Goal: Task Accomplishment & Management: Use online tool/utility

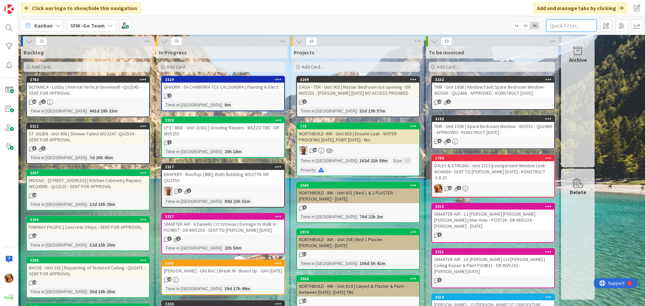
click at [566, 26] on input "text" at bounding box center [571, 25] width 50 height 12
type input "STRATHPINE"
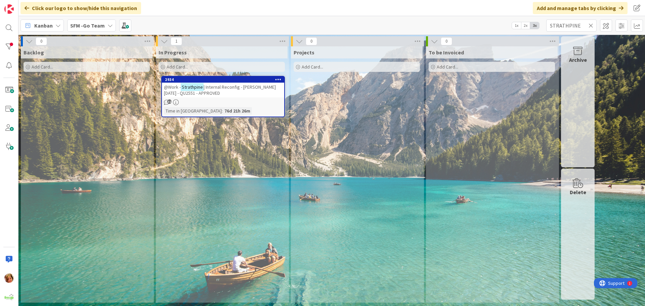
click at [230, 85] on span "| Internal Reconfig - [PERSON_NAME] [DATE] - QU2551 - APPROVED" at bounding box center [220, 90] width 112 height 12
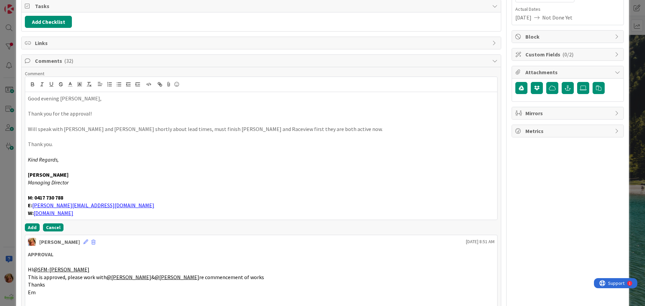
scroll to position [111, 0]
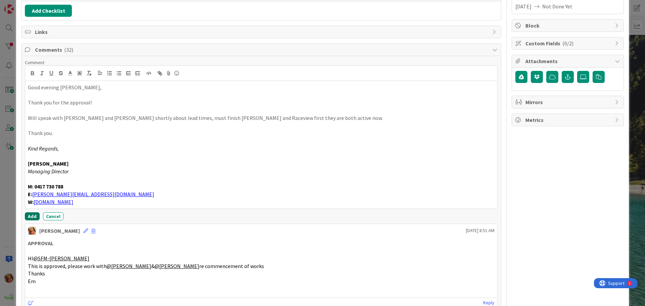
drag, startPoint x: 30, startPoint y: 215, endPoint x: 54, endPoint y: 177, distance: 44.4
click at [30, 215] on button "Add" at bounding box center [32, 216] width 15 height 8
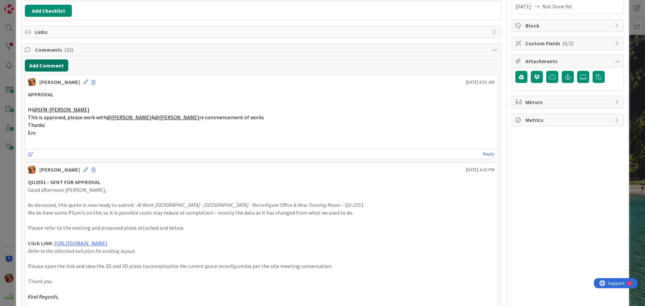
click at [51, 66] on button "Add Comment" at bounding box center [46, 65] width 43 height 12
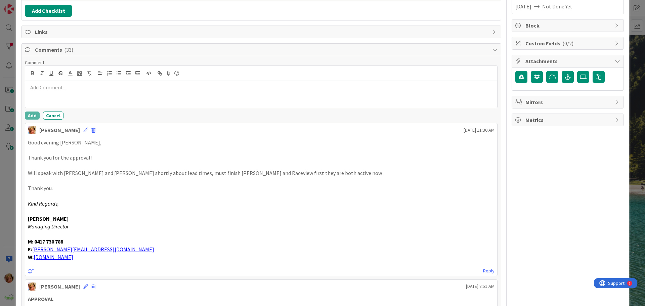
click at [67, 87] on p at bounding box center [261, 88] width 466 height 8
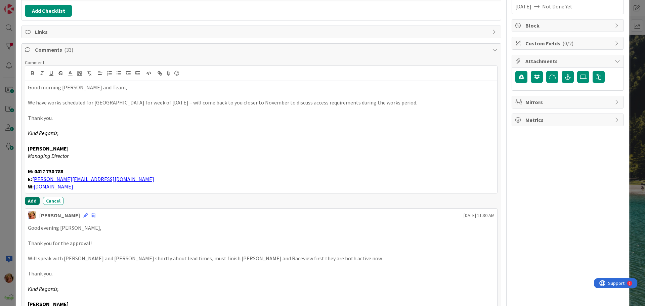
click at [33, 200] on button "Add" at bounding box center [32, 201] width 15 height 8
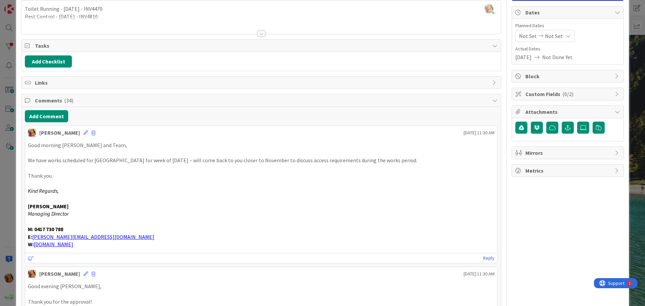
scroll to position [0, 0]
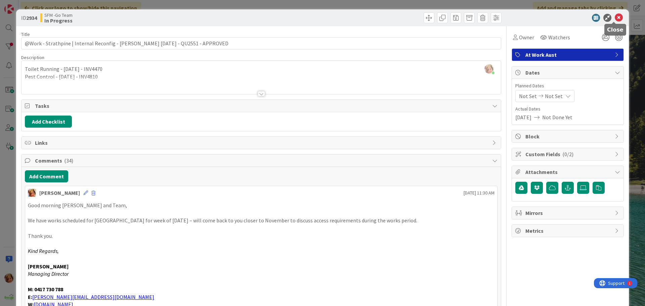
click at [615, 17] on icon at bounding box center [619, 18] width 8 height 8
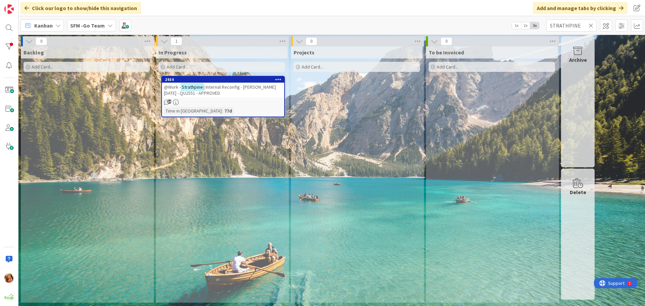
click at [590, 24] on icon at bounding box center [590, 26] width 5 height 6
click at [590, 24] on input "text" at bounding box center [571, 25] width 50 height 12
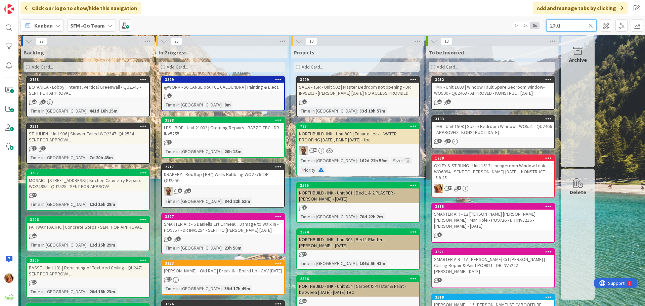
type input "2001"
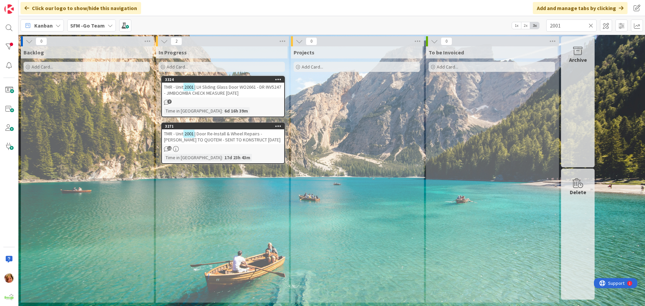
click at [236, 137] on span "| Door Re-Install & Wheel Repairs - [PERSON_NAME] TO QUOTEM - SENT TO KONSTRUCT…" at bounding box center [222, 137] width 117 height 12
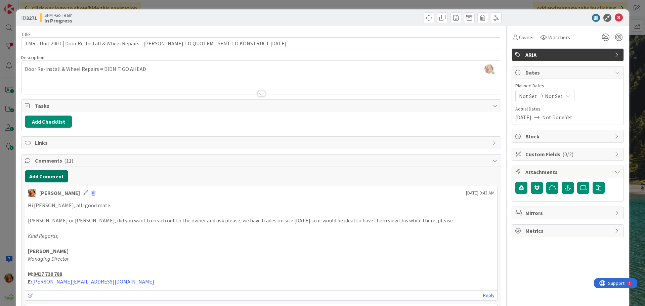
click at [49, 175] on button "Add Comment" at bounding box center [46, 176] width 43 height 12
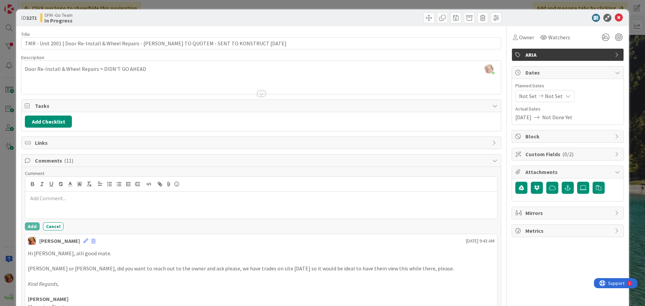
click at [93, 215] on div at bounding box center [261, 205] width 472 height 27
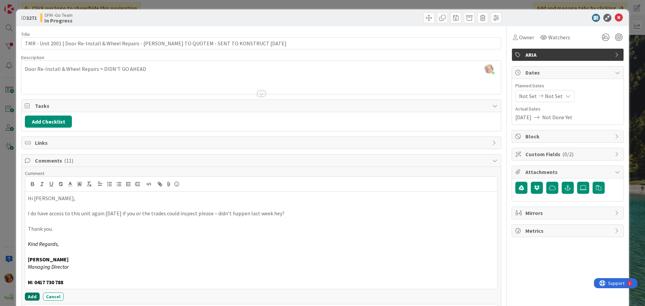
click at [31, 297] on button "Add" at bounding box center [32, 297] width 15 height 8
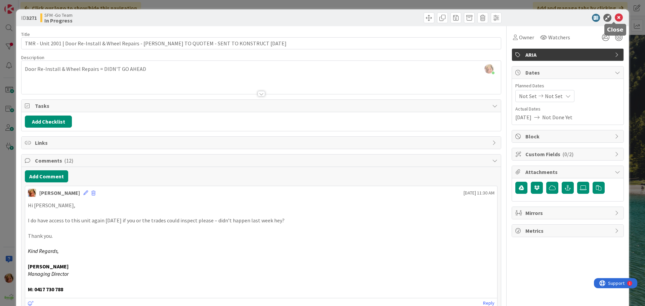
click at [615, 17] on icon at bounding box center [619, 18] width 8 height 8
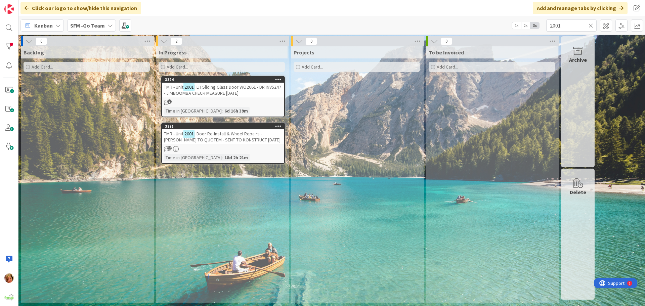
click at [590, 25] on icon at bounding box center [590, 26] width 5 height 6
click at [590, 25] on input "text" at bounding box center [571, 25] width 50 height 12
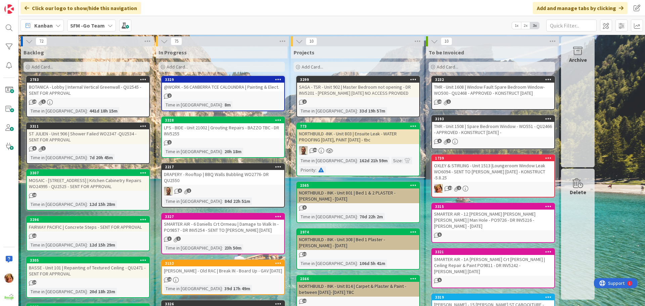
click at [458, 122] on div "TMR - Unit 1508 | Spare Bedroom Window - WO551 - QU2466 - APPROVED - KONSTRUCT …" at bounding box center [493, 129] width 122 height 15
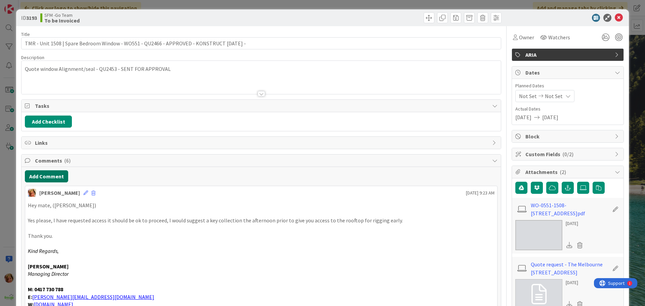
click at [42, 176] on button "Add Comment" at bounding box center [46, 176] width 43 height 12
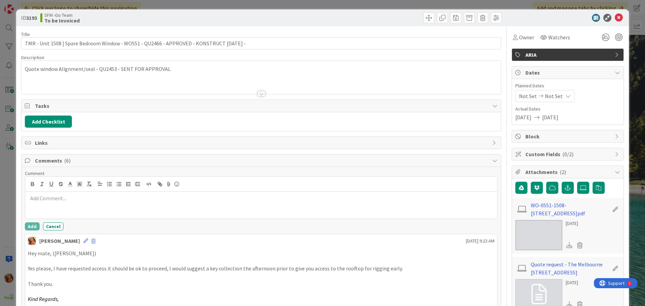
click at [70, 204] on div at bounding box center [261, 205] width 472 height 27
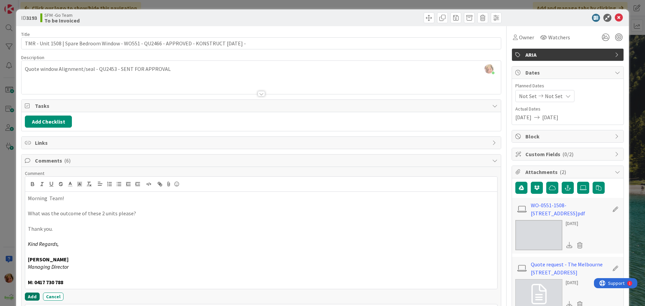
click at [32, 295] on button "Add" at bounding box center [32, 297] width 15 height 8
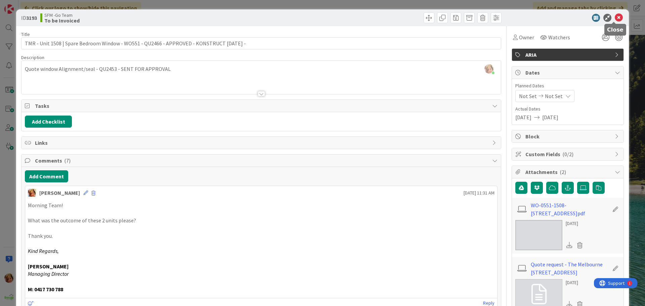
click at [615, 18] on icon at bounding box center [619, 18] width 8 height 8
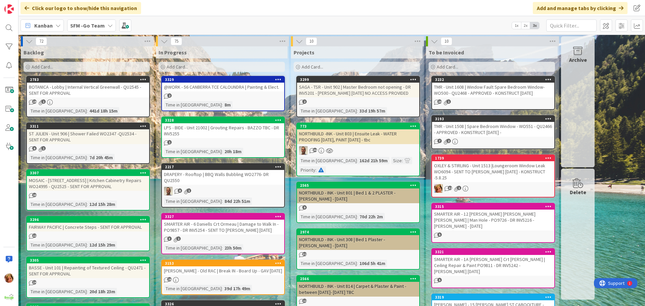
click at [477, 91] on div "TMR - Unit 1608 | Window Fault Spare Bedroom Window- WO500 - QU2468 - APPROVED …" at bounding box center [493, 90] width 122 height 15
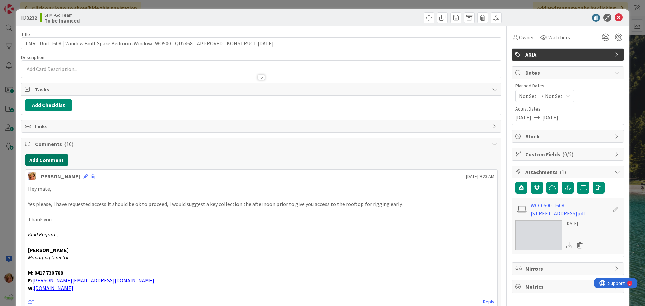
click at [44, 159] on button "Add Comment" at bounding box center [46, 160] width 43 height 12
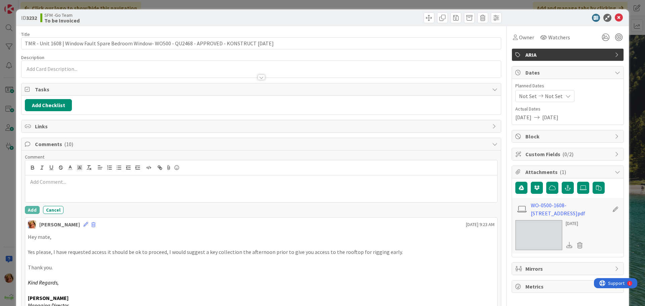
click at [62, 187] on div at bounding box center [261, 188] width 472 height 27
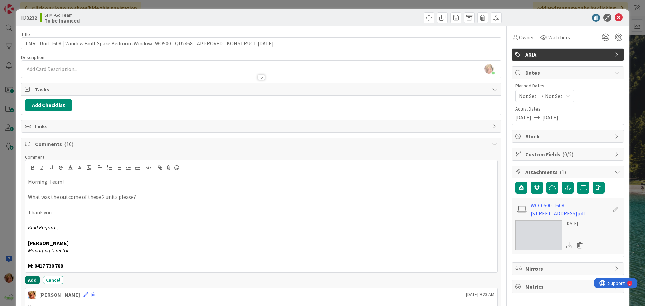
click at [33, 278] on button "Add" at bounding box center [32, 280] width 15 height 8
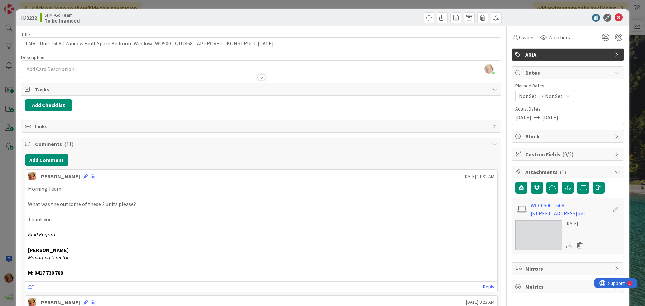
click at [343, 19] on div at bounding box center [382, 17] width 238 height 11
click at [615, 19] on icon at bounding box center [619, 18] width 8 height 8
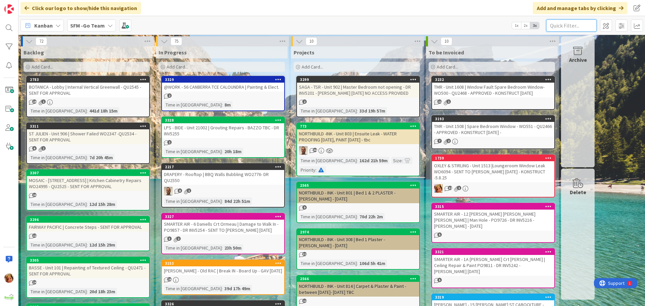
click at [564, 26] on input "text" at bounding box center [571, 25] width 50 height 12
type input "2001"
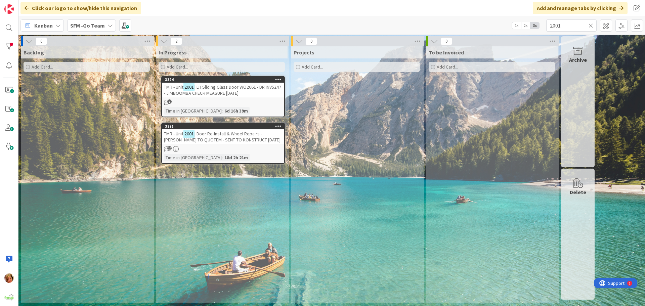
click at [243, 132] on span "| Door Re-Install & Wheel Repairs - [PERSON_NAME] TO QUOTEM - SENT TO KONSTRUCT…" at bounding box center [222, 137] width 117 height 12
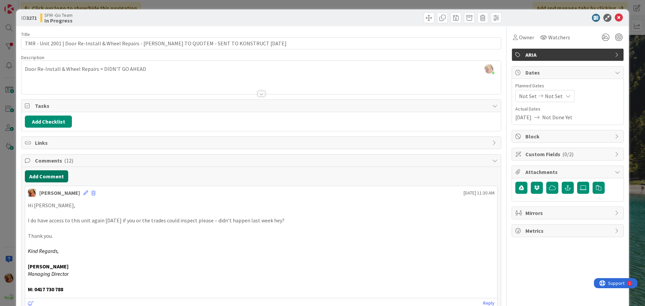
click at [47, 179] on button "Add Comment" at bounding box center [46, 176] width 43 height 12
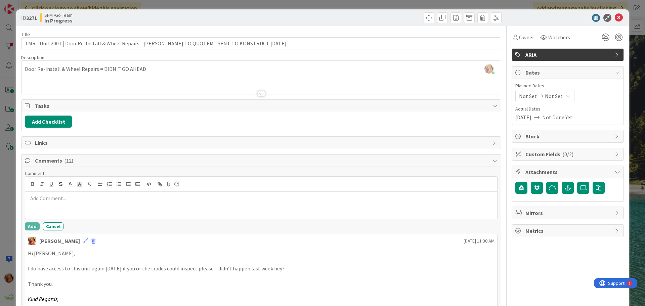
click at [63, 197] on p at bounding box center [261, 198] width 466 height 8
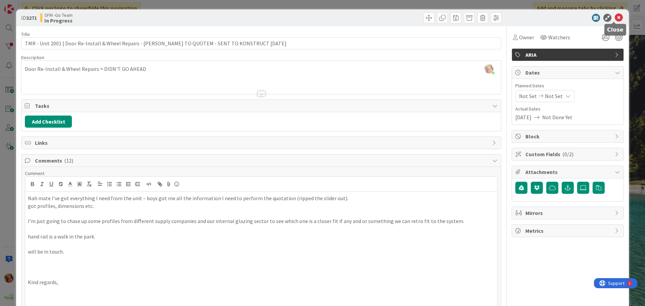
click at [615, 18] on icon at bounding box center [619, 18] width 8 height 8
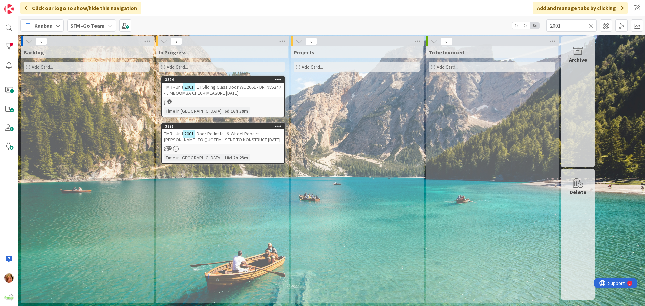
click at [590, 24] on icon at bounding box center [590, 26] width 5 height 6
click at [590, 24] on input "text" at bounding box center [571, 25] width 50 height 12
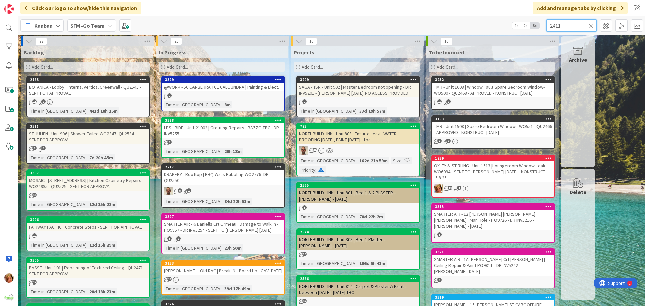
type input "2411"
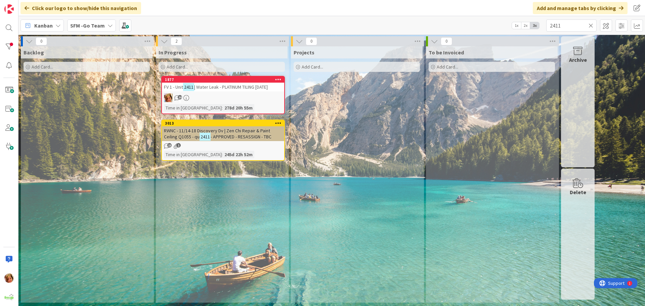
click at [229, 84] on span "| Water Leak - PLATINUM TILING [DATE]" at bounding box center [231, 87] width 74 height 6
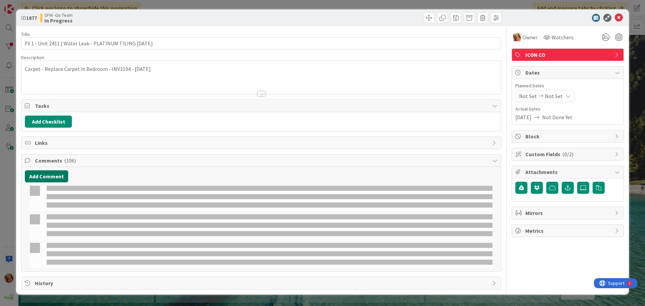
click at [56, 174] on button "Add Comment" at bounding box center [46, 176] width 43 height 12
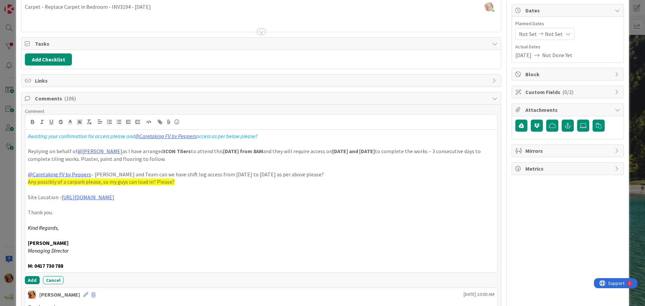
scroll to position [126, 0]
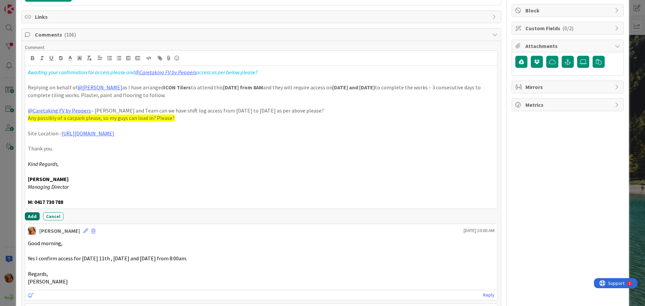
click at [31, 216] on button "Add" at bounding box center [32, 216] width 15 height 8
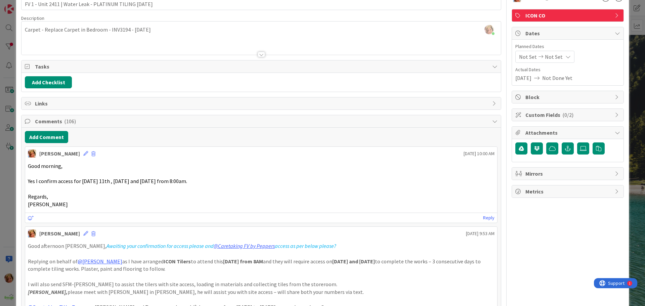
scroll to position [0, 0]
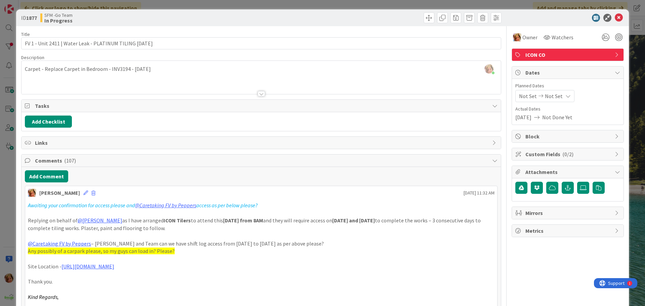
click at [321, 16] on div at bounding box center [382, 17] width 238 height 11
click at [615, 19] on icon at bounding box center [619, 18] width 8 height 8
